Goal: Task Accomplishment & Management: Use online tool/utility

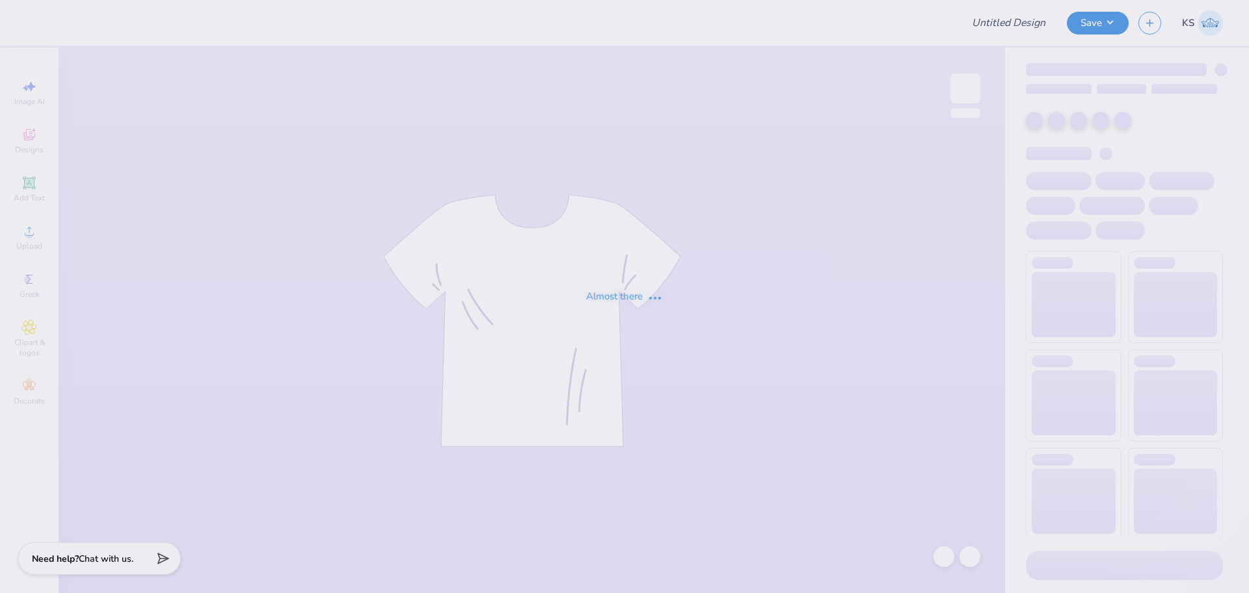
type input "Yula [DATE]"
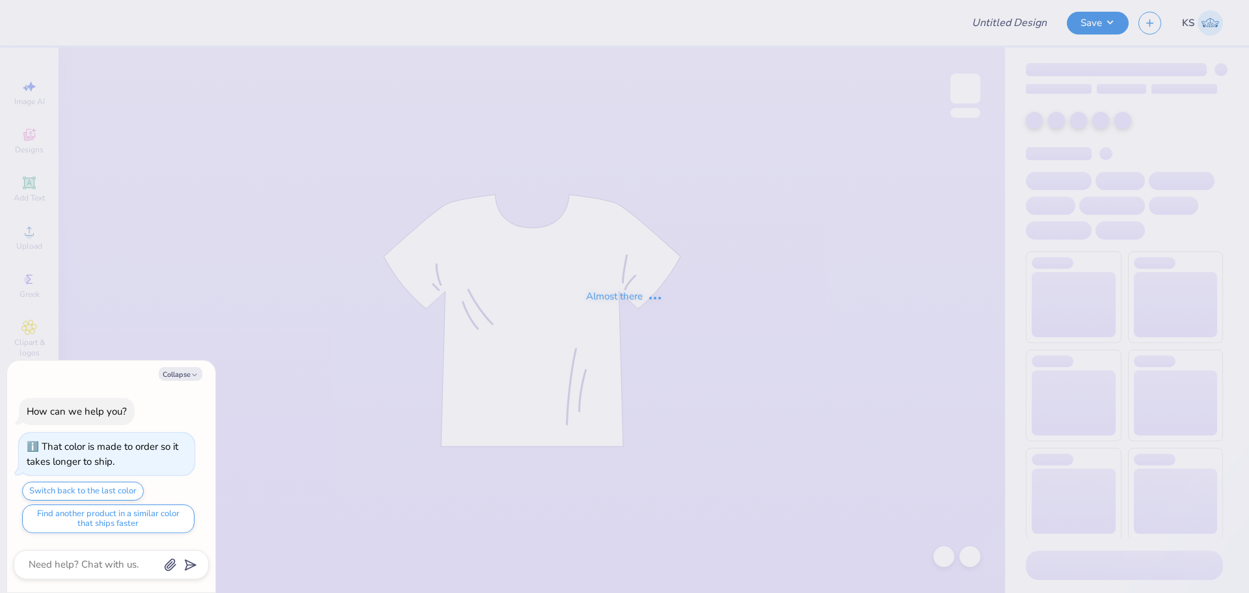
type textarea "x"
type input "FPS238671"
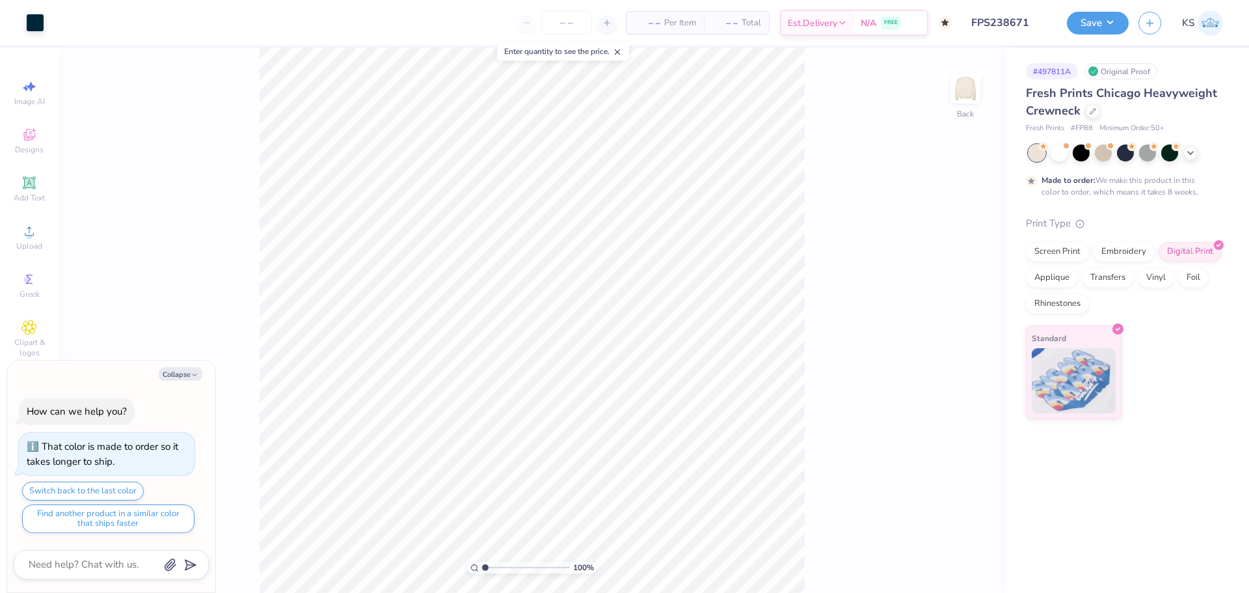
type textarea "x"
